Goal: Communication & Community: Ask a question

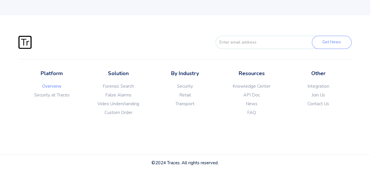
scroll to position [1483, 0]
drag, startPoint x: 317, startPoint y: 105, endPoint x: 317, endPoint y: 108, distance: 3.8
click at [317, 105] on link "Contact Us" at bounding box center [318, 104] width 67 height 6
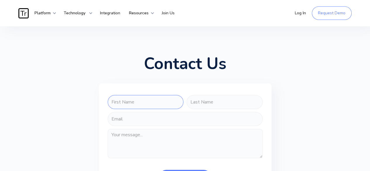
click at [138, 104] on input "FORM-CONTACT-US" at bounding box center [146, 102] width 76 height 14
type input "Olga"
click at [196, 102] on input "FORM-CONTACT-US" at bounding box center [224, 102] width 76 height 14
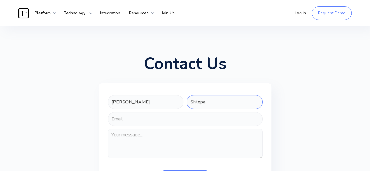
type input "Shtepa"
click at [169, 118] on input "FORM-CONTACT-US" at bounding box center [185, 119] width 155 height 14
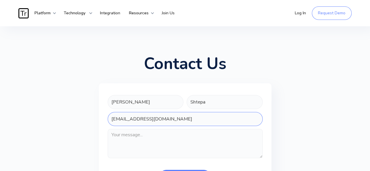
type input "oshtepa@cyberinnov8.com"
click at [138, 141] on textarea "FORM-CONTACT-US" at bounding box center [185, 143] width 155 height 29
paste textarea "Hello Traces.AI Team, I am reaching out on behalf of Seeds of Bravery (https://…"
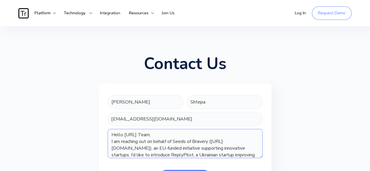
scroll to position [60, 0]
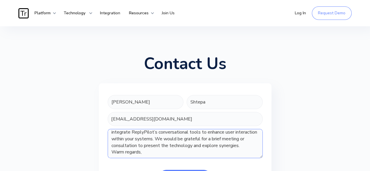
click at [157, 148] on textarea "Hello Traces.AI Team, I am reaching out on behalf of Seeds of Bravery (https://…" at bounding box center [185, 143] width 155 height 29
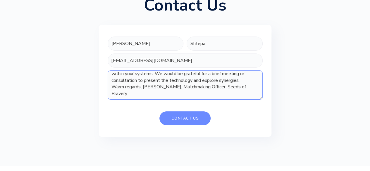
type textarea "Hello Traces.AI Team, I am reaching out on behalf of Seeds of Bravery (https://…"
click at [187, 118] on input "Contact Us" at bounding box center [184, 118] width 51 height 14
type input "Please wait..."
